Goal: Task Accomplishment & Management: Use online tool/utility

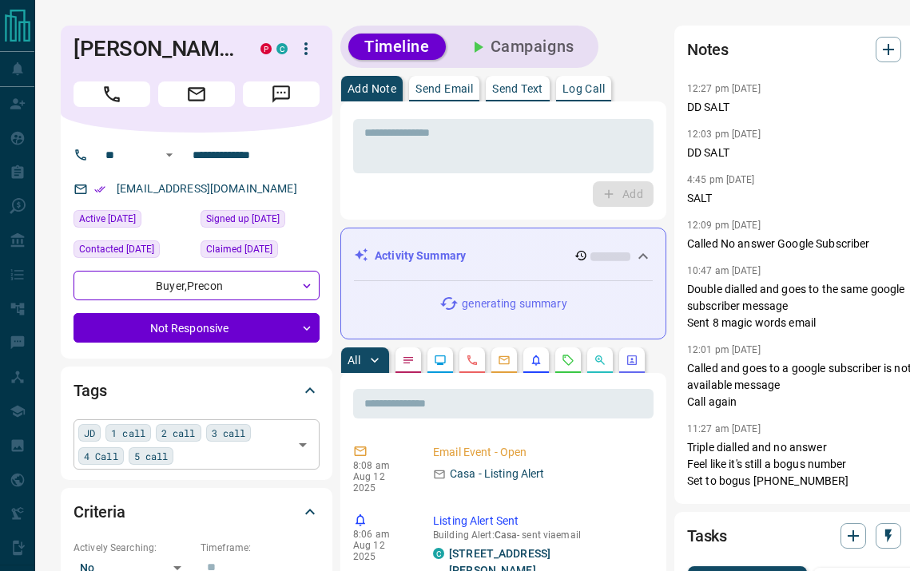
click at [201, 458] on div "JD 1 call 2 call 3 call 4 Call 5 call ​" at bounding box center [196, 444] width 246 height 50
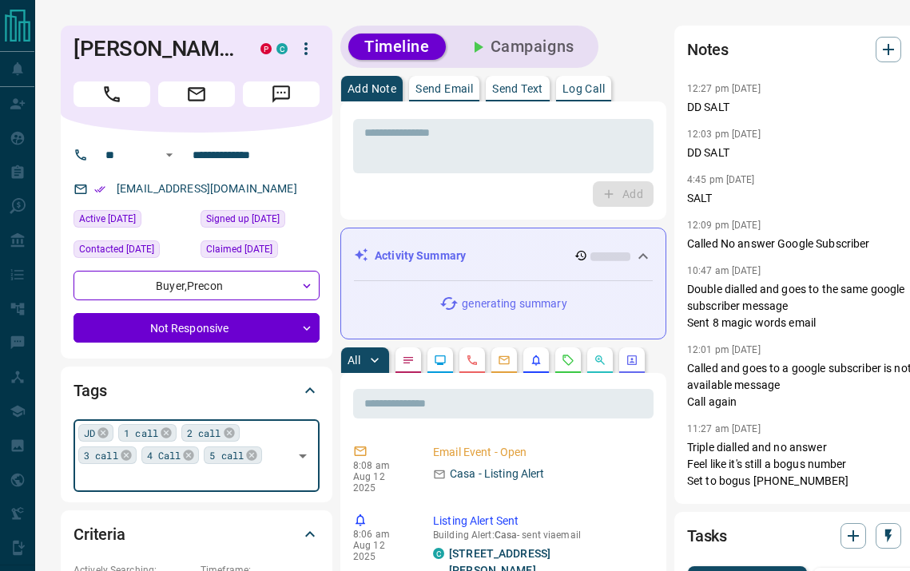
type input "*"
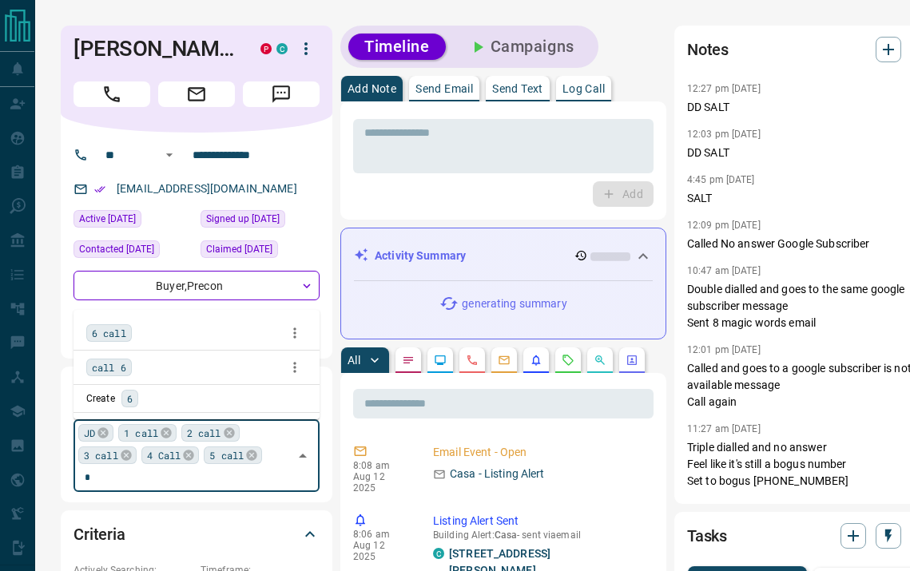
click at [115, 332] on span "6 call" at bounding box center [109, 333] width 34 height 16
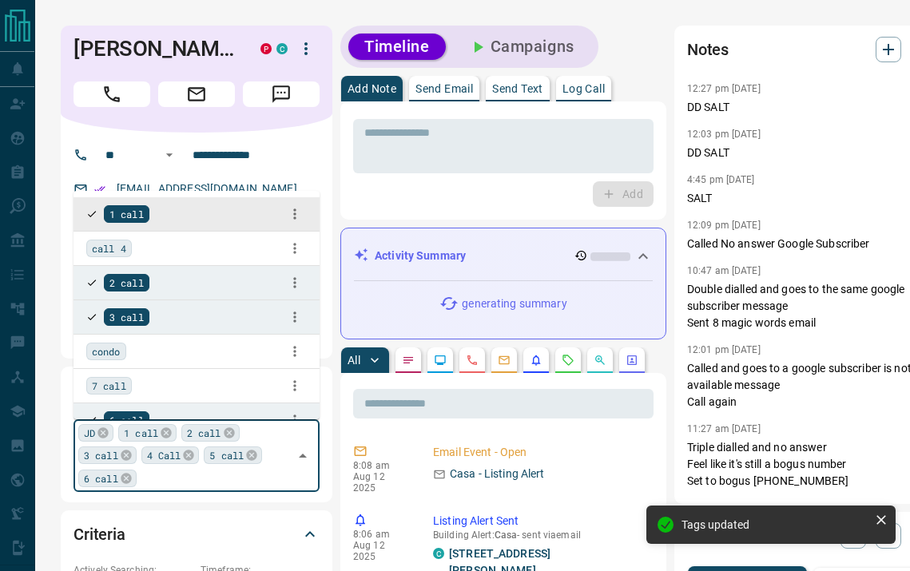
click at [125, 89] on button "Call" at bounding box center [111, 94] width 77 height 26
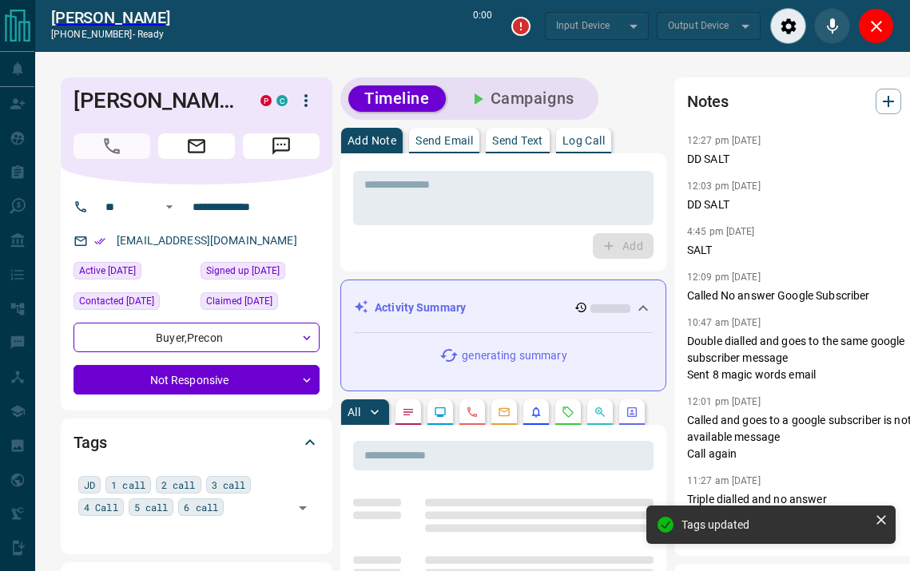
click at [601, 147] on button "Log Call" at bounding box center [583, 141] width 55 height 26
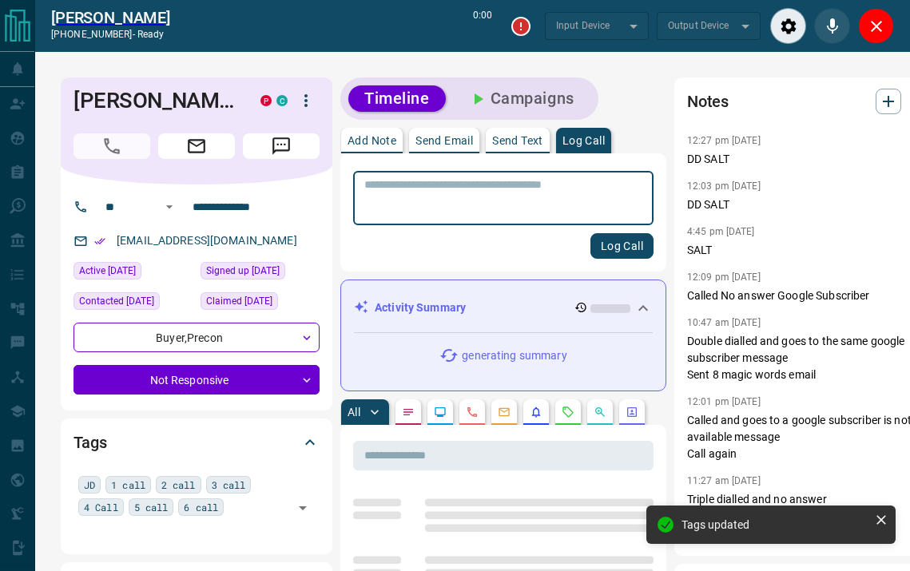
type input "*******"
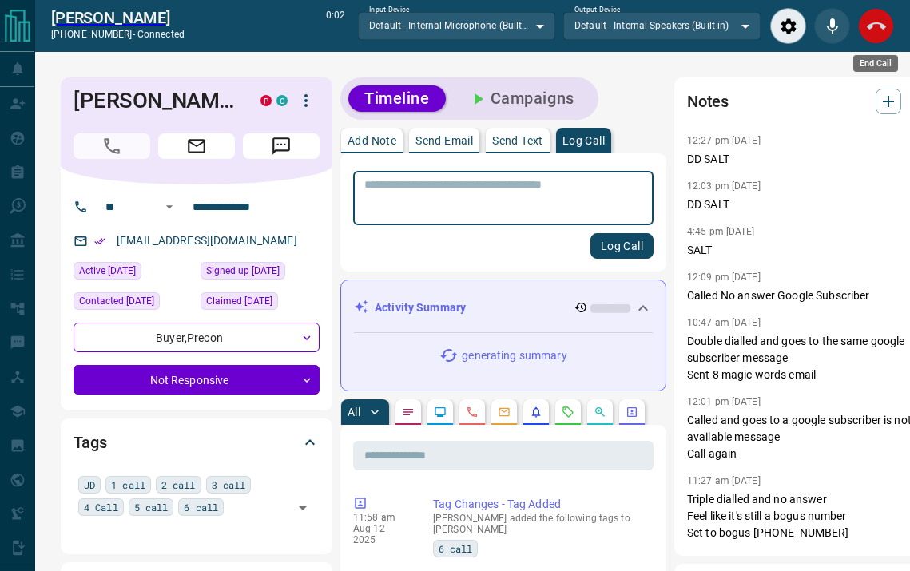
click at [881, 33] on icon "End Call" at bounding box center [876, 26] width 19 height 19
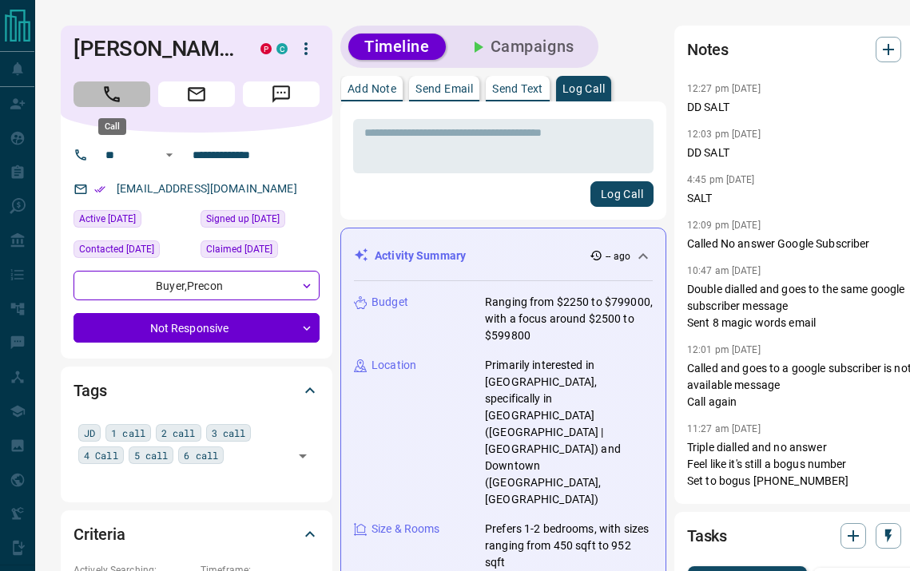
click at [140, 95] on button "Call" at bounding box center [111, 94] width 77 height 26
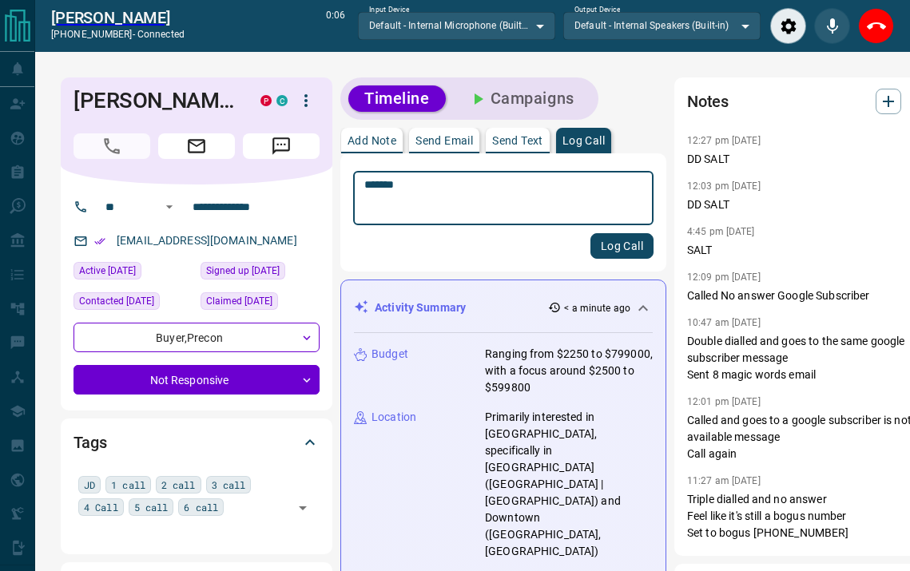
type textarea "*******"
click at [601, 245] on button "Log Call" at bounding box center [621, 246] width 63 height 26
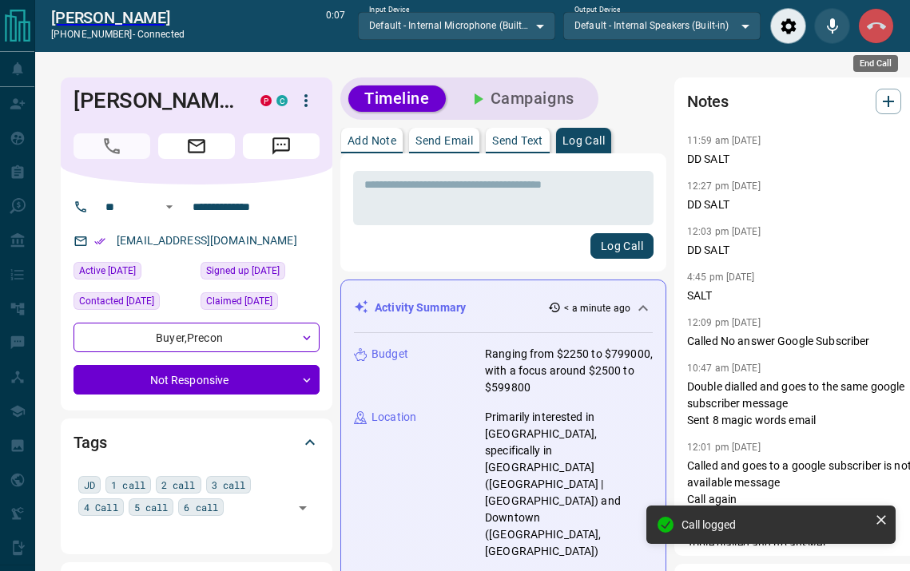
click at [881, 34] on icon "End Call" at bounding box center [876, 26] width 19 height 19
